Goal: Information Seeking & Learning: Learn about a topic

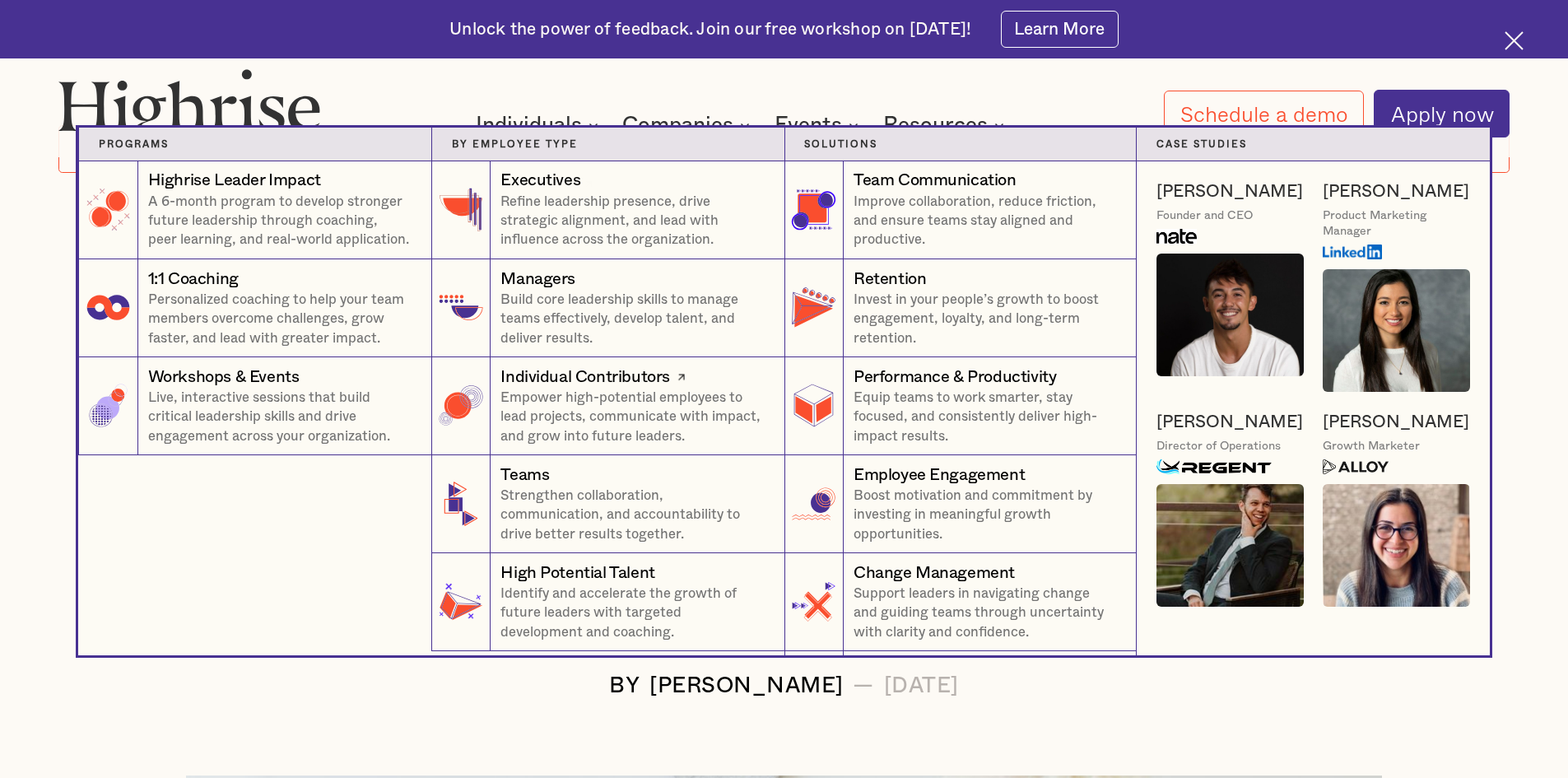
scroll to position [329, 0]
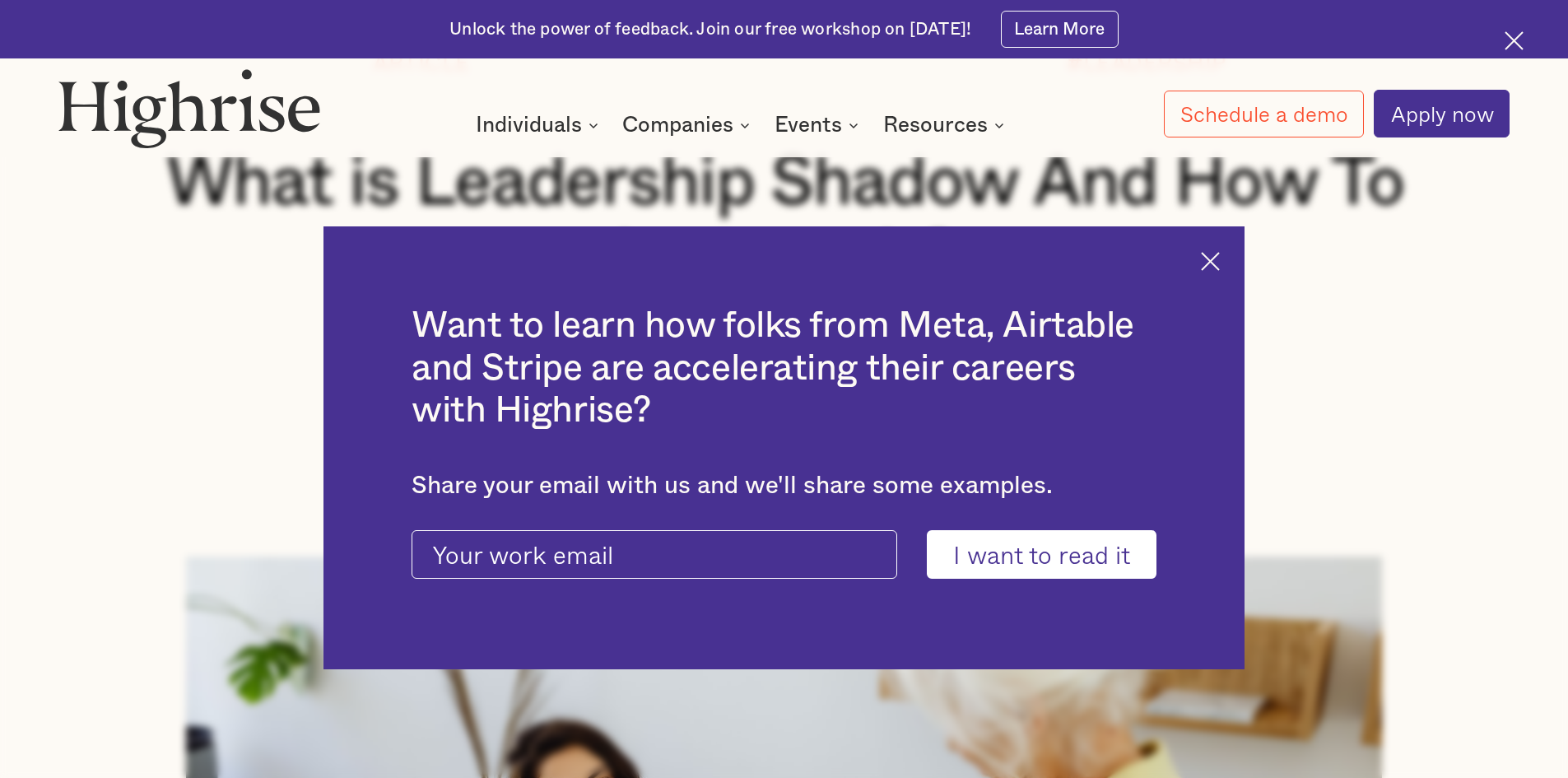
click at [1232, 264] on div "Want to learn how folks from Meta, Airtable and Stripe are accelerating their c…" at bounding box center [784, 448] width 921 height 444
click at [1231, 263] on div "Want to learn how folks from Meta, Airtable and Stripe are accelerating their c…" at bounding box center [784, 448] width 921 height 444
click at [1216, 256] on img at bounding box center [1210, 262] width 19 height 19
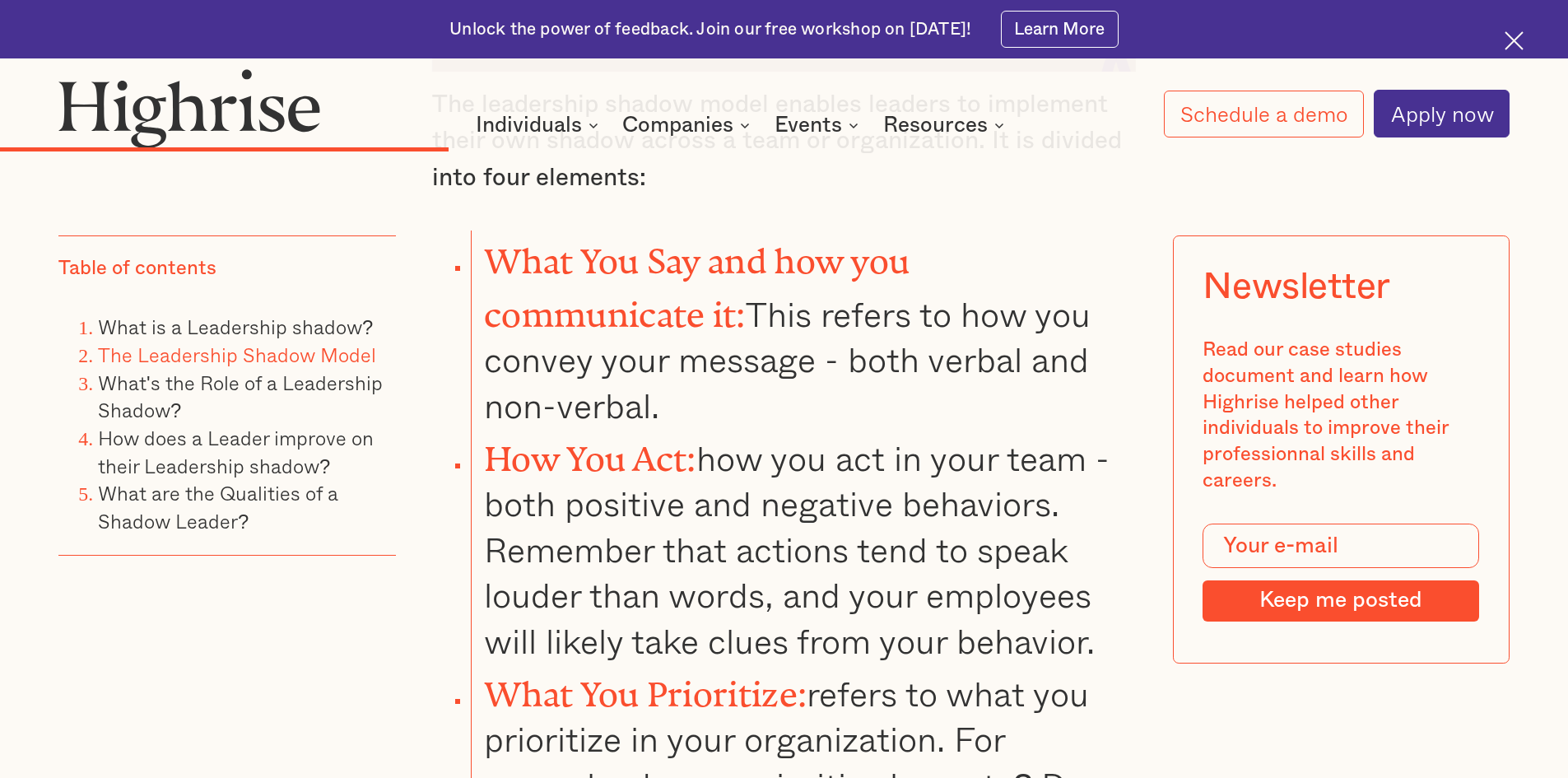
scroll to position [4117, 0]
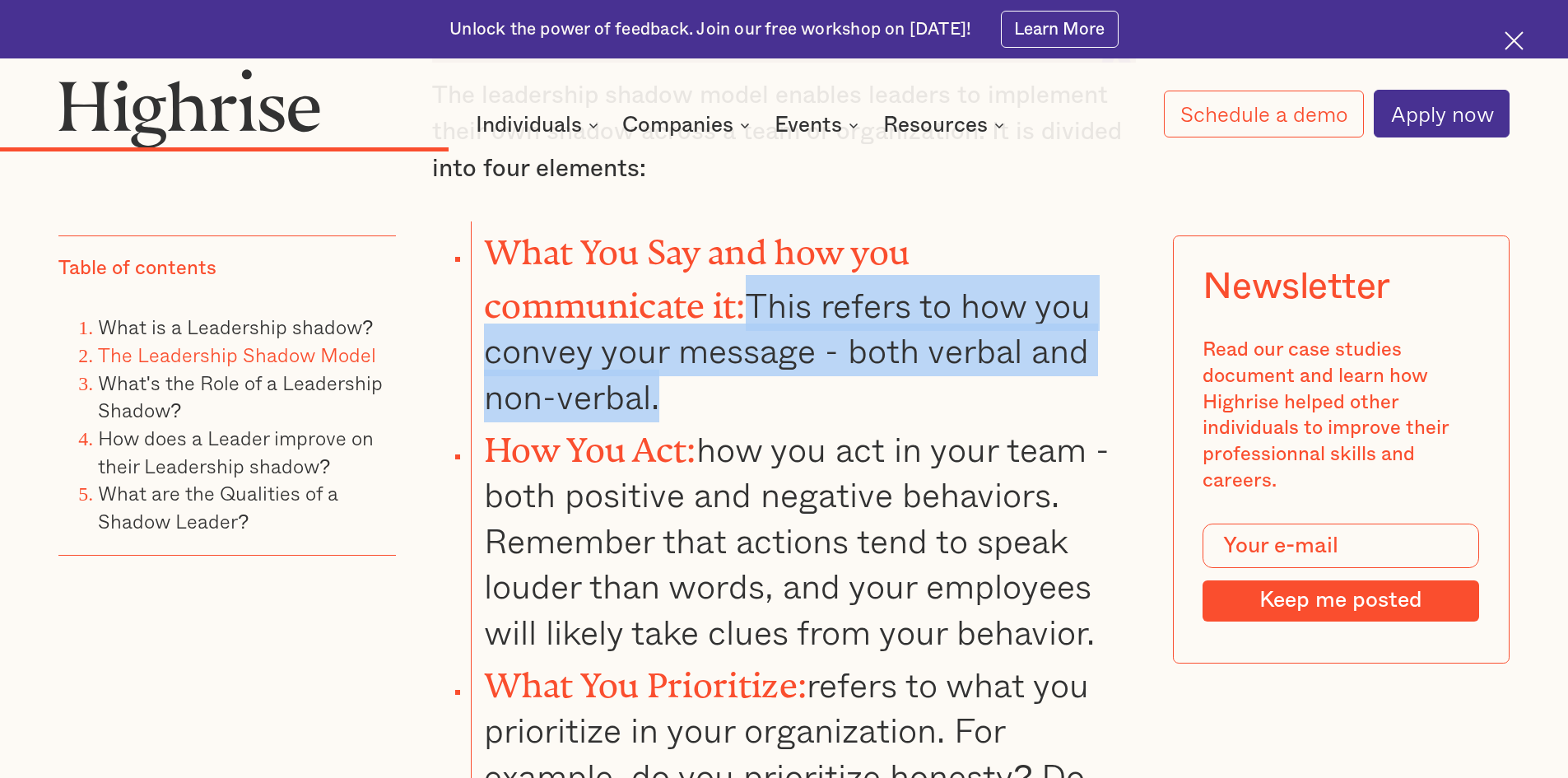
drag, startPoint x: 761, startPoint y: 214, endPoint x: 762, endPoint y: 289, distance: 75.0
click at [762, 289] on li "What You Say and how you communicate it: This refers to how you convey your mes…" at bounding box center [803, 320] width 665 height 197
copy li "This refers to how you convey your message - both verbal and non-verbal."
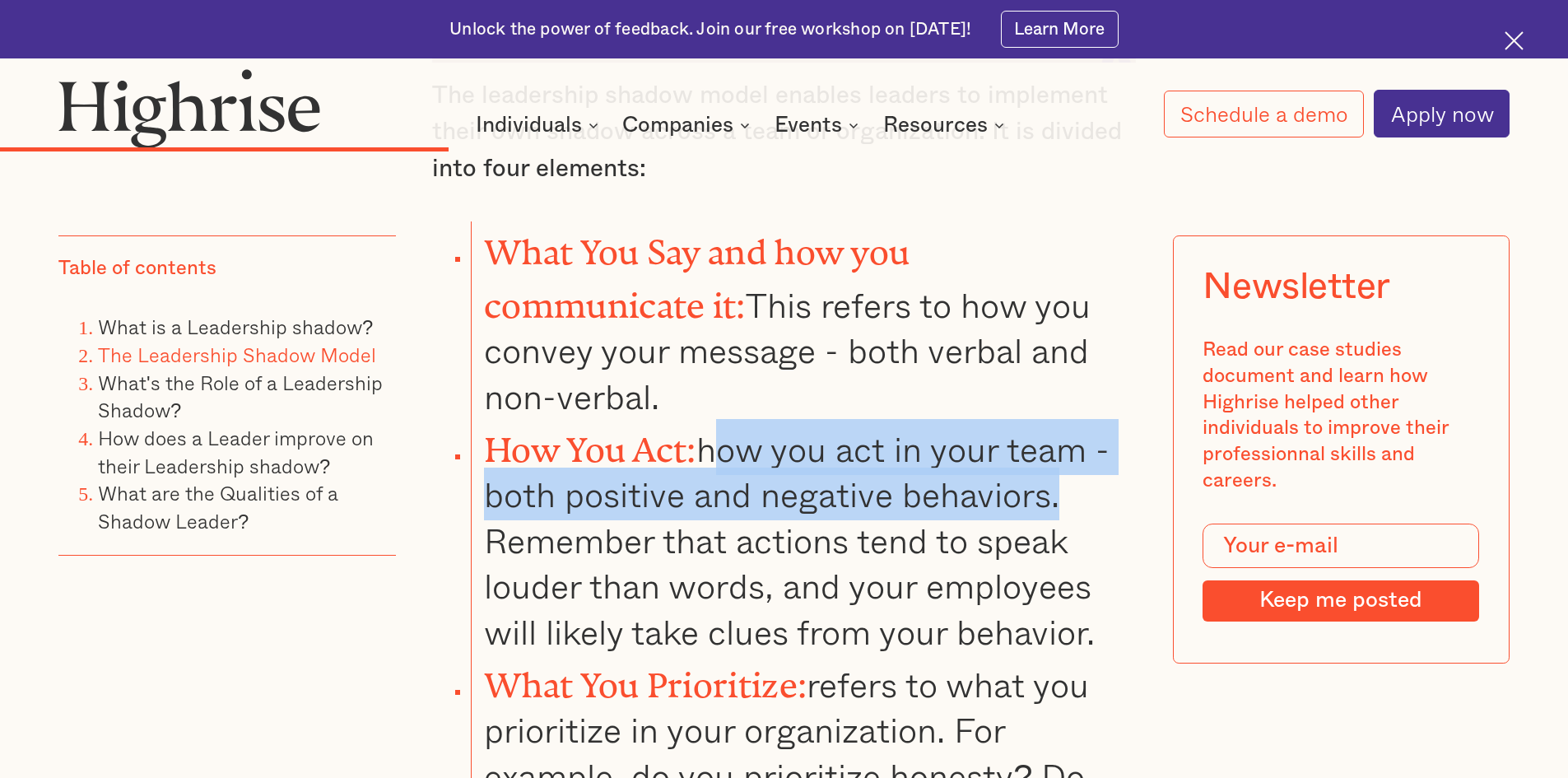
drag, startPoint x: 716, startPoint y: 346, endPoint x: 1038, endPoint y: 395, distance: 325.7
click at [1079, 419] on li "How You Act: how you act in your team -both positive and negative behaviors. Re…" at bounding box center [803, 537] width 665 height 235
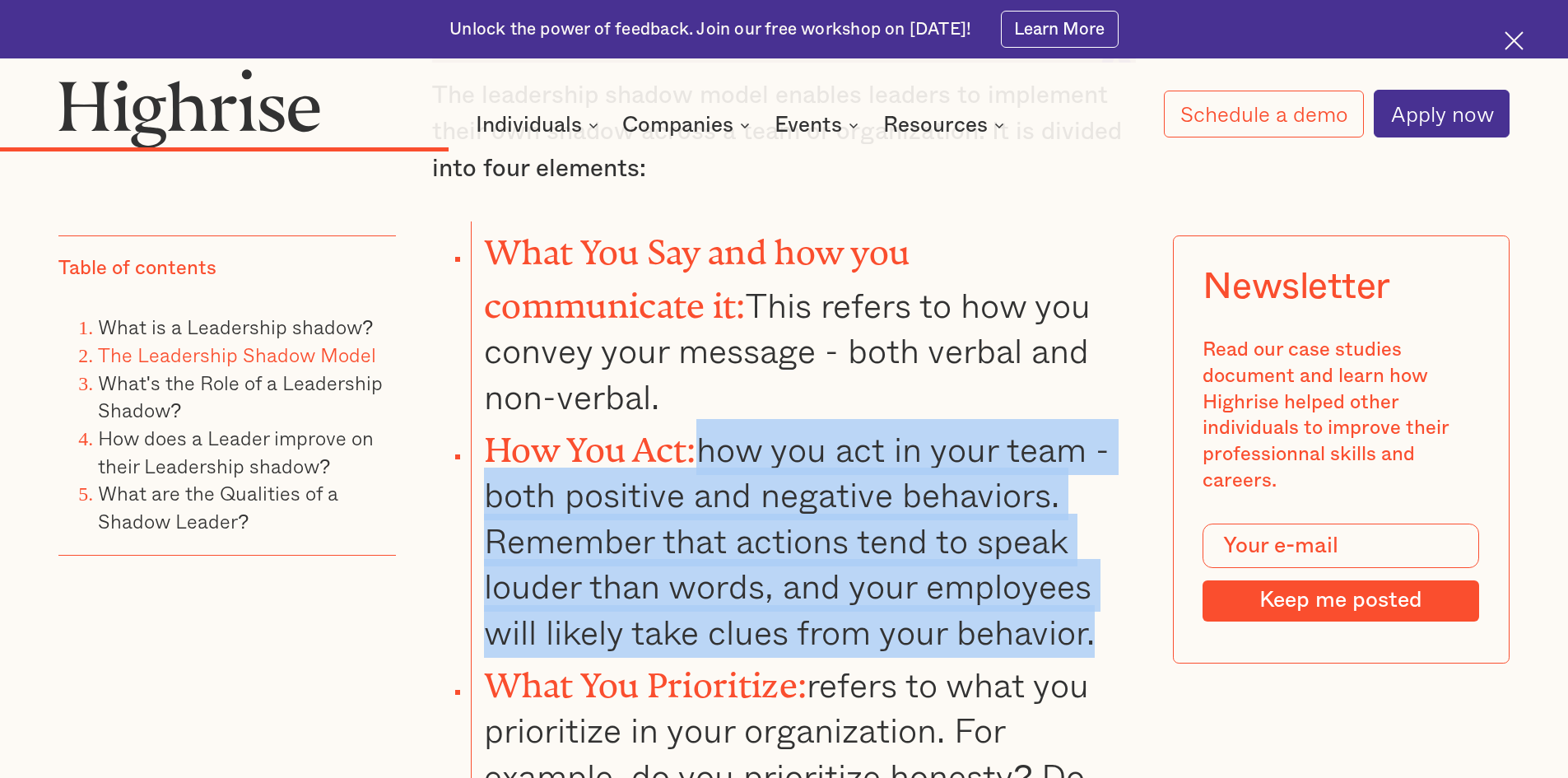
drag, startPoint x: 712, startPoint y: 351, endPoint x: 854, endPoint y: 505, distance: 209.5
click at [1125, 523] on li "How You Act: how you act in your team -both positive and negative behaviors. Re…" at bounding box center [803, 537] width 665 height 235
copy li "how you act in your team -both positive and negative behaviors. Remember that a…"
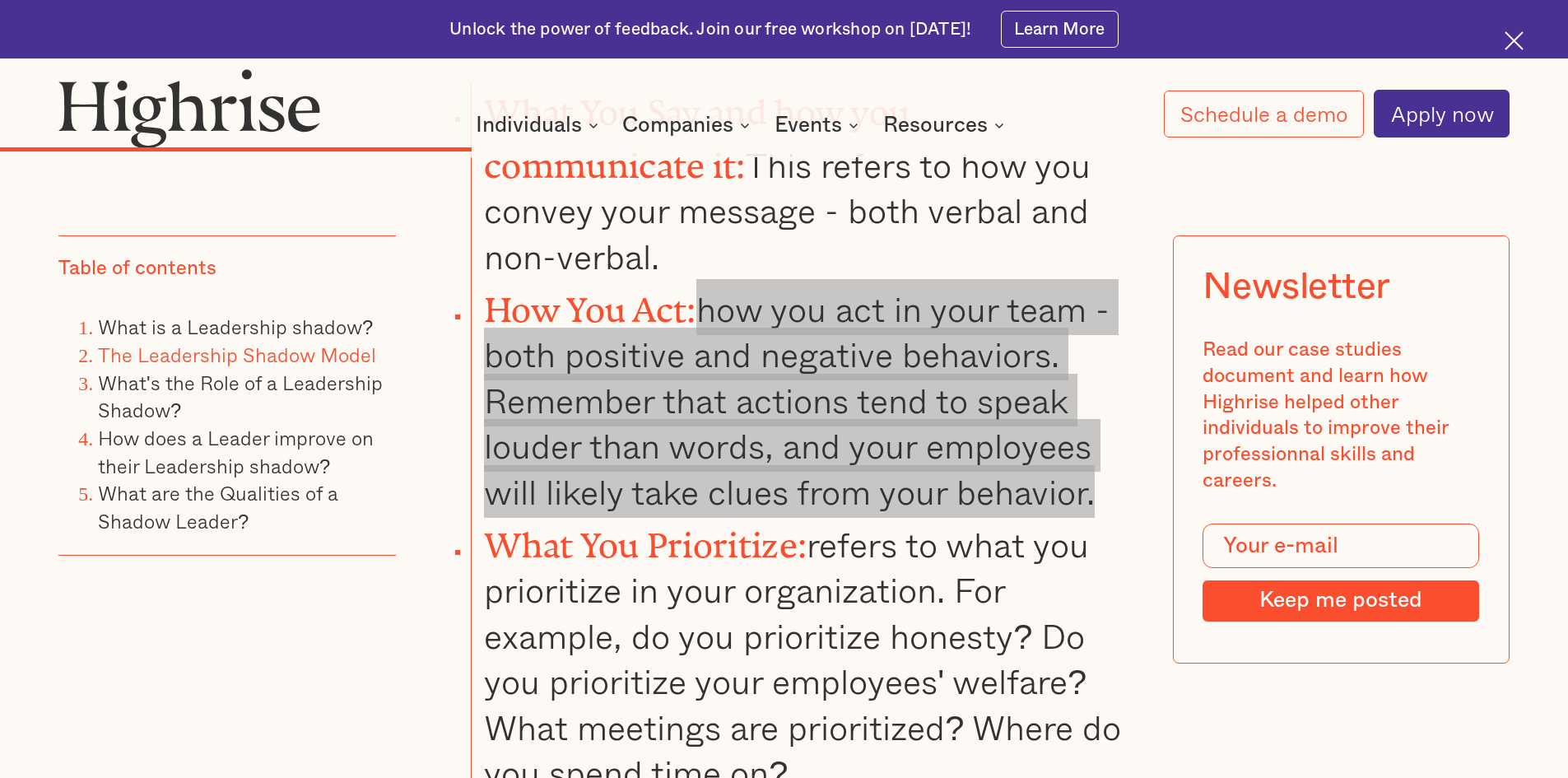
scroll to position [4282, 0]
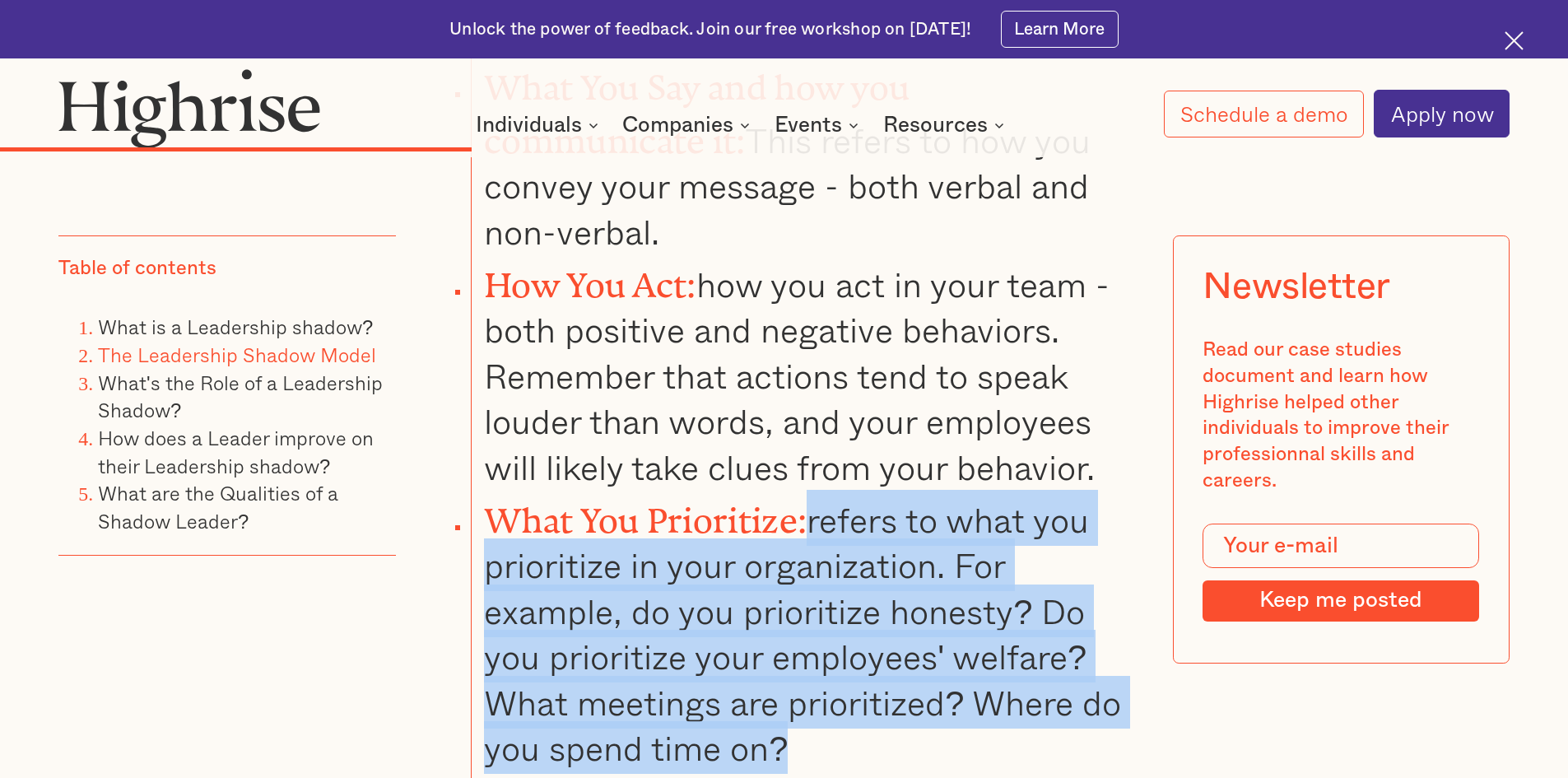
copy li "refers to what you prioritize in your organization. For example, do you priorit…"
drag, startPoint x: 818, startPoint y: 412, endPoint x: 708, endPoint y: 593, distance: 211.8
click at [1010, 634] on li "What You Prioritize: refers to what you prioritize in your organization. For ex…" at bounding box center [803, 631] width 665 height 282
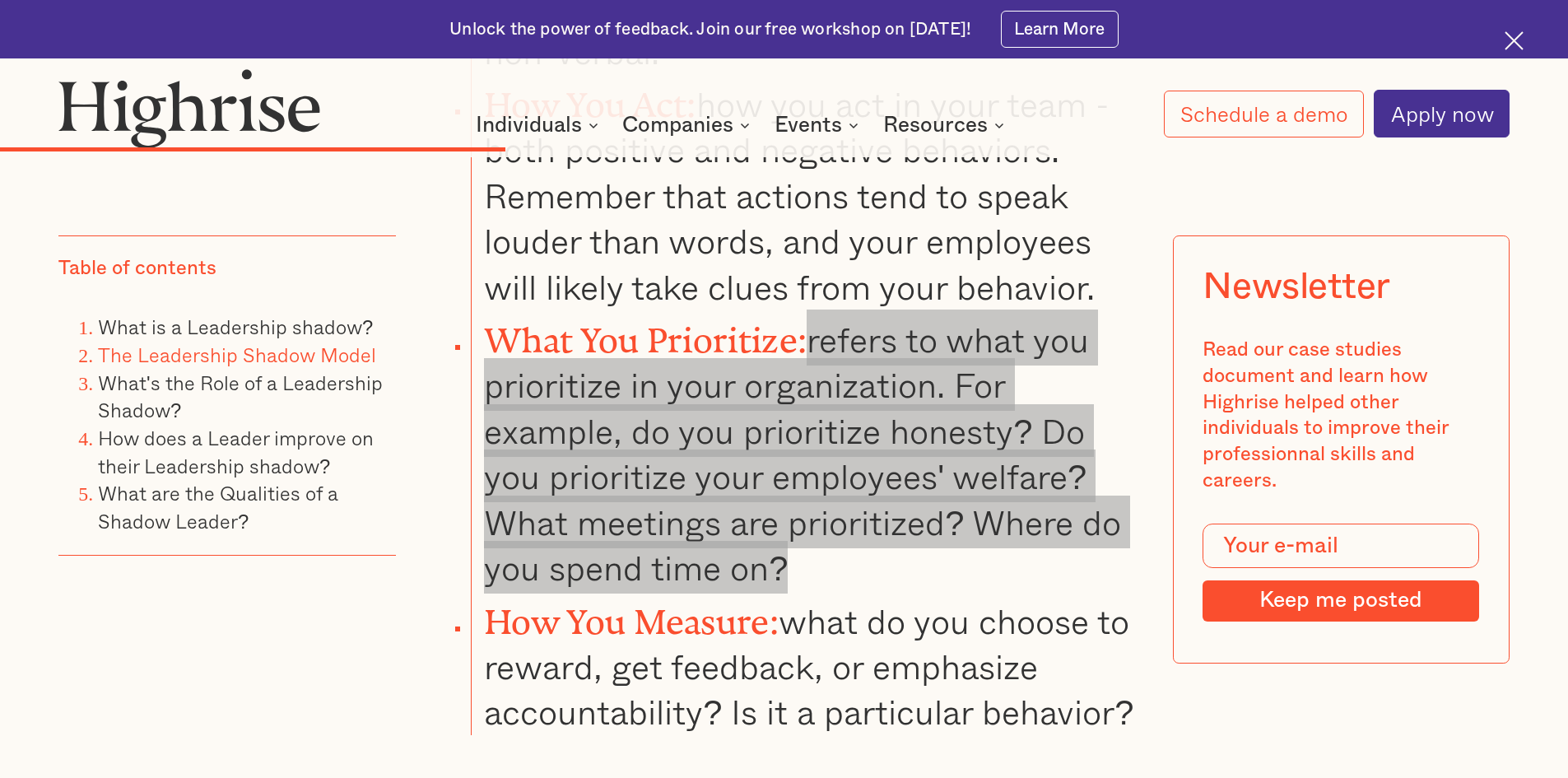
scroll to position [4529, 0]
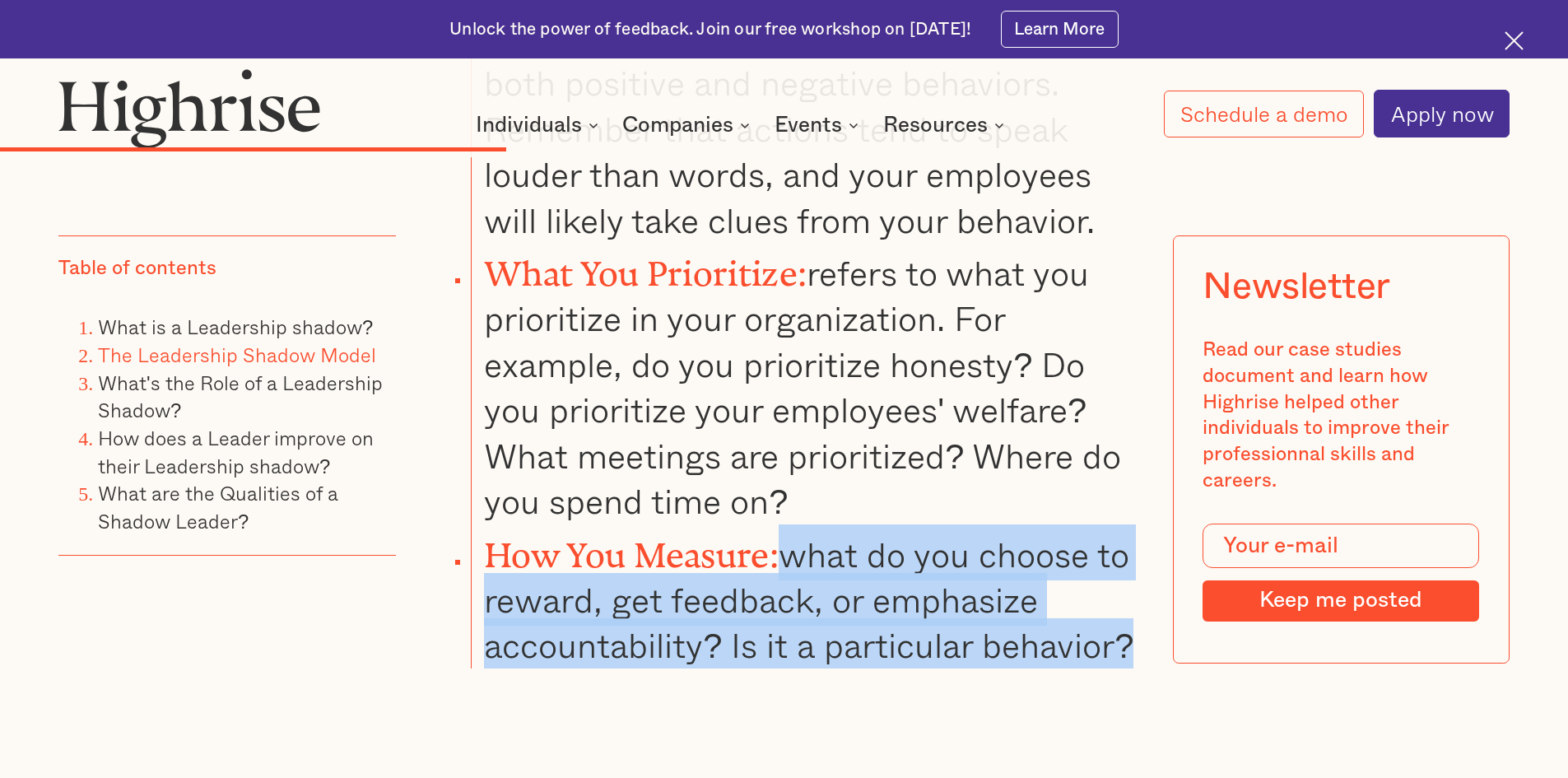
copy li "what do you choose to reward, get feedback, or emphasize accountability? Is it …"
drag, startPoint x: 795, startPoint y: 444, endPoint x: 267, endPoint y: 391, distance: 530.7
click at [811, 580] on li "How You Measure: what do you choose to reward, get feedback, or emphasize accou…" at bounding box center [803, 597] width 665 height 144
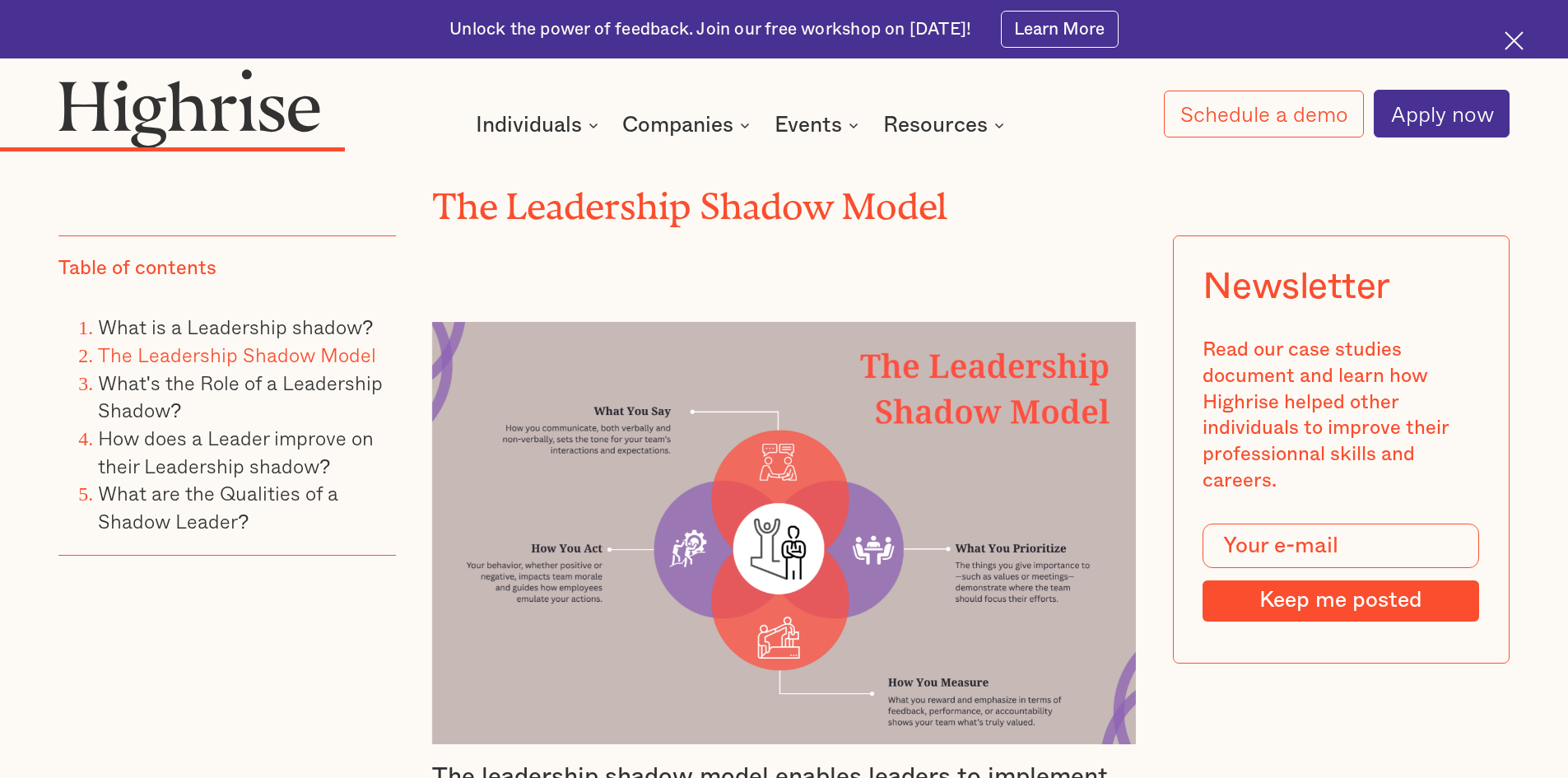
scroll to position [3458, 0]
